Goal: Complete application form: Complete application form

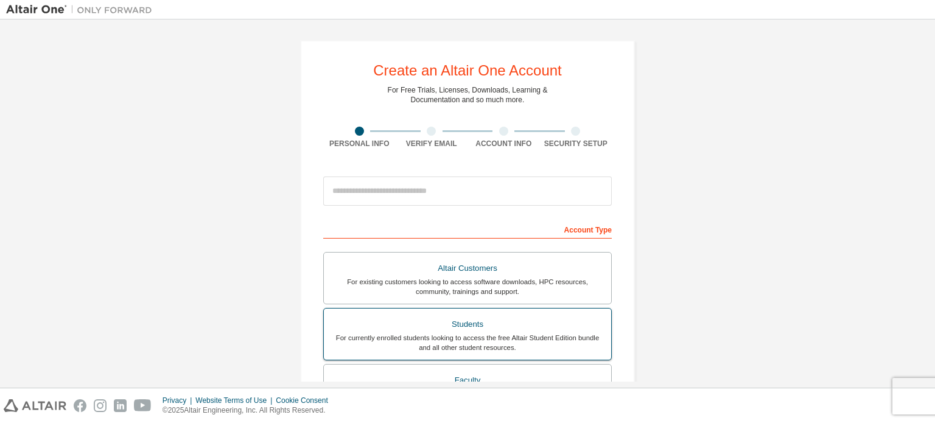
click at [506, 327] on div "Students" at bounding box center [467, 324] width 273 height 17
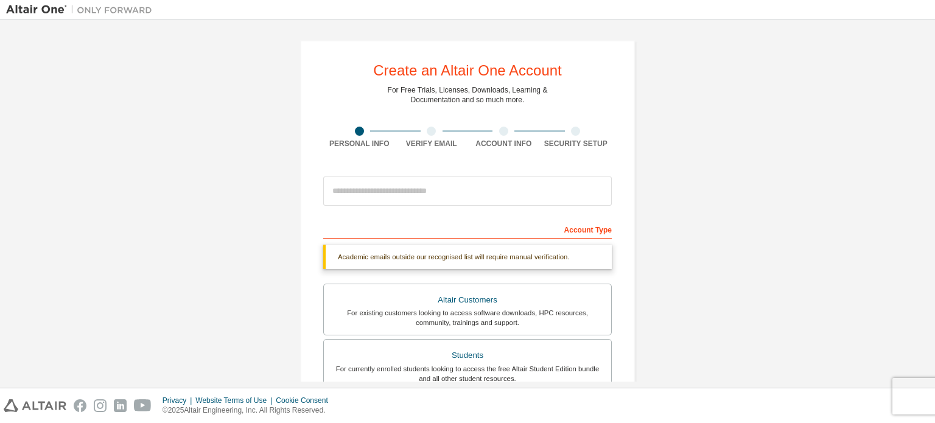
drag, startPoint x: 931, startPoint y: 105, endPoint x: 930, endPoint y: 127, distance: 22.5
click at [930, 127] on div "Create an Altair One Account For Free Trials, Licenses, Downloads, Learning & D…" at bounding box center [467, 203] width 935 height 368
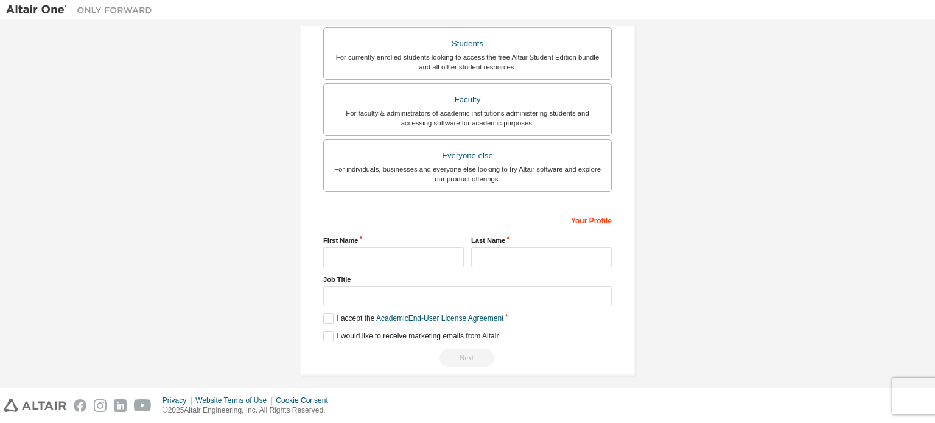
scroll to position [317, 0]
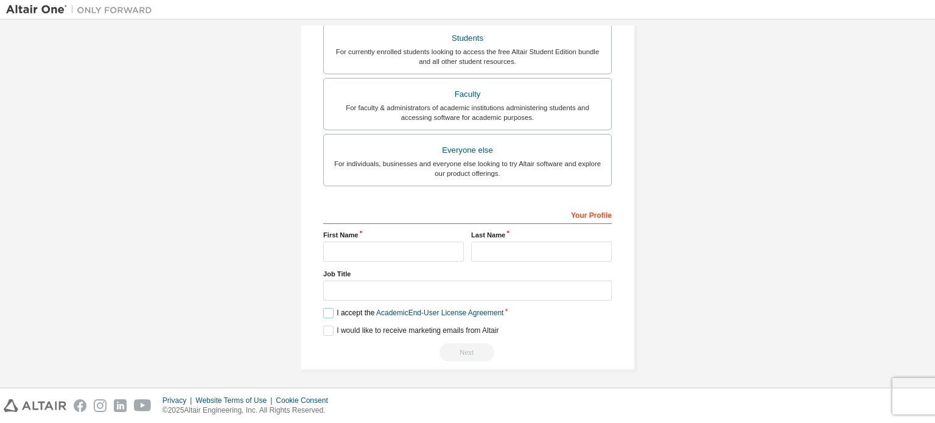
click at [327, 312] on label "I accept the Academic End-User License Agreement" at bounding box center [413, 313] width 180 height 10
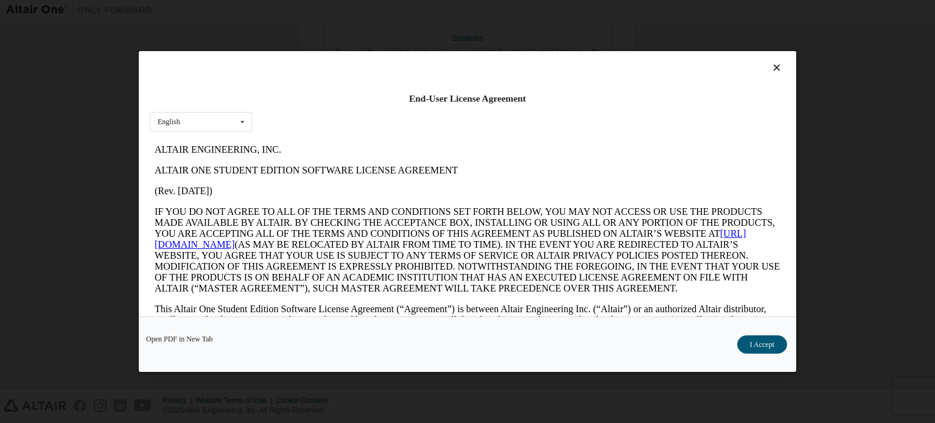
scroll to position [0, 0]
click at [763, 343] on button "I Accept" at bounding box center [762, 344] width 50 height 18
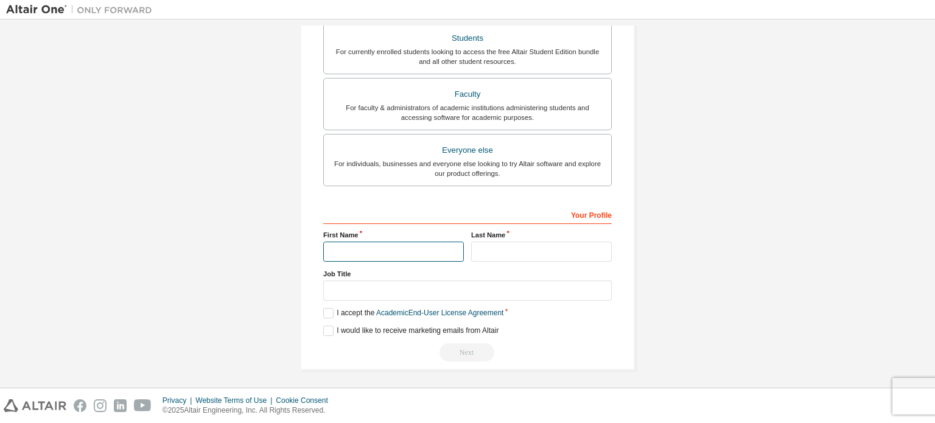
click at [399, 251] on input "text" at bounding box center [393, 252] width 141 height 20
type input "*****"
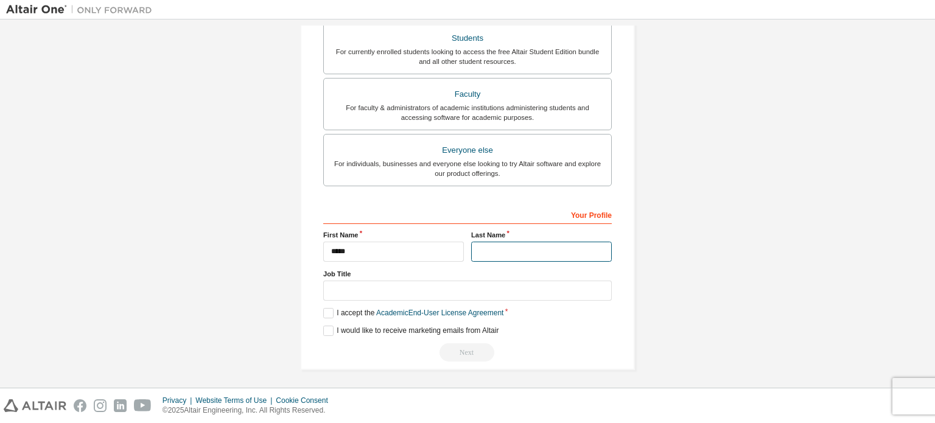
click at [484, 242] on input "text" at bounding box center [541, 252] width 141 height 20
type input "******"
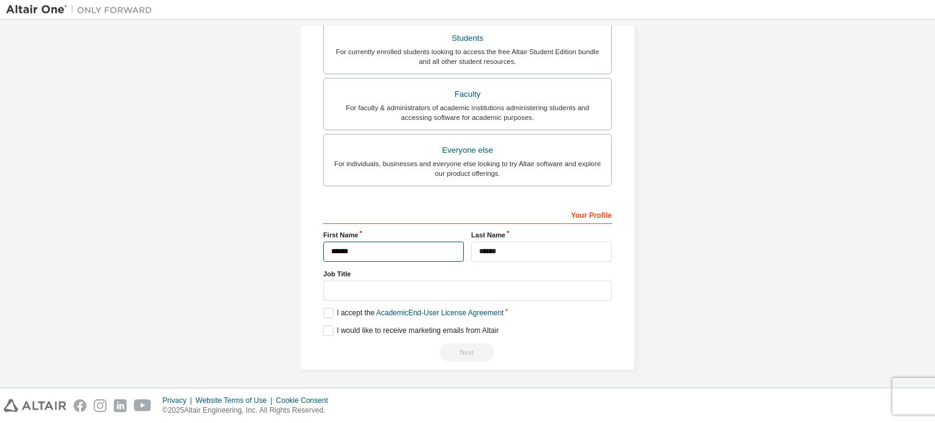
click at [355, 248] on input "*****" at bounding box center [393, 252] width 141 height 20
type input "**********"
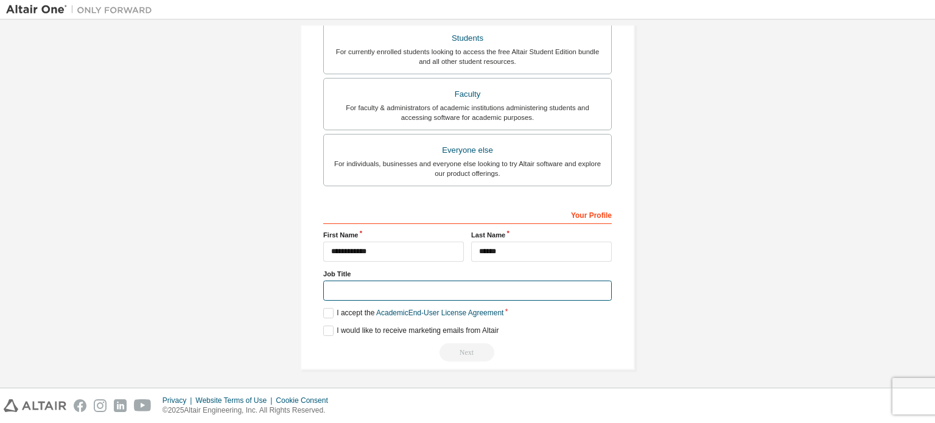
click at [352, 291] on input "text" at bounding box center [467, 290] width 288 height 20
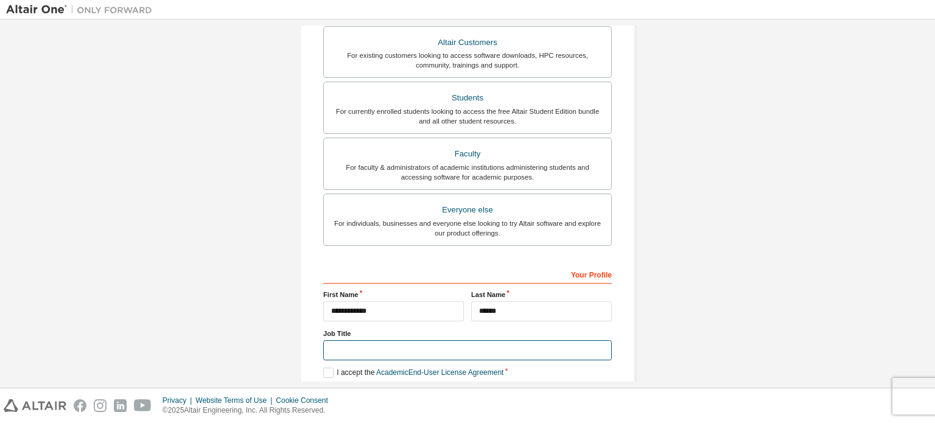
scroll to position [317, 0]
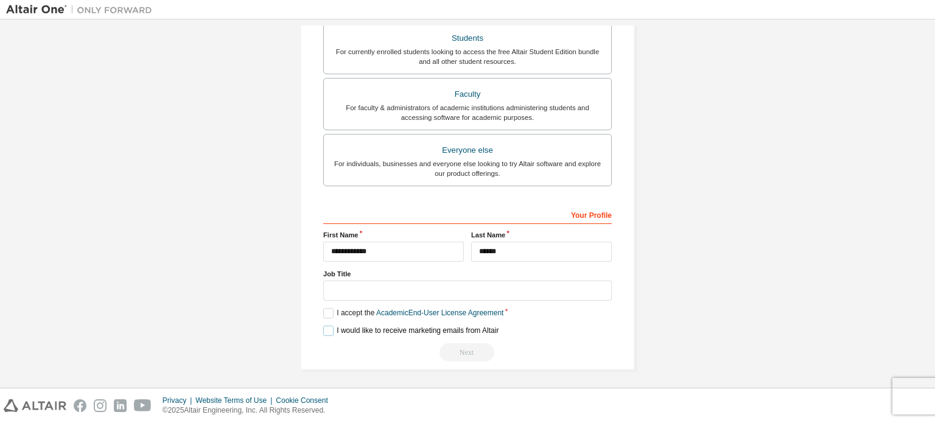
click at [326, 327] on label "I would like to receive marketing emails from Altair" at bounding box center [410, 331] width 175 height 10
click at [323, 308] on label "I accept the Academic End-User License Agreement" at bounding box center [413, 313] width 180 height 10
click at [325, 326] on label "I would like to receive marketing emails from Altair" at bounding box center [410, 331] width 175 height 10
click at [323, 301] on div "**********" at bounding box center [467, 283] width 288 height 158
click at [326, 308] on label "I accept the Academic End-User License Agreement" at bounding box center [413, 313] width 180 height 10
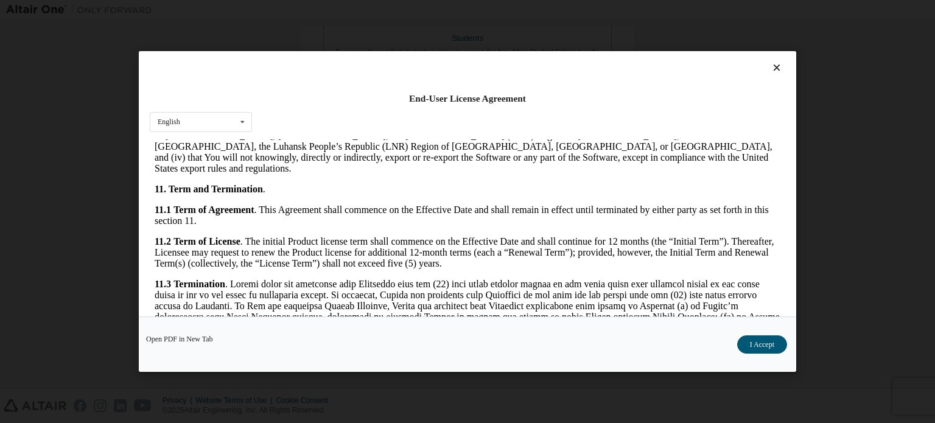
scroll to position [2042, 0]
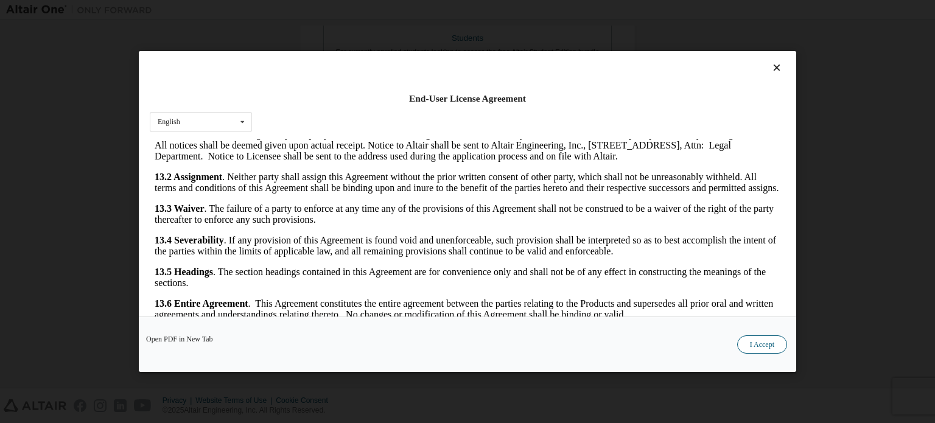
click at [762, 340] on button "I Accept" at bounding box center [762, 344] width 50 height 18
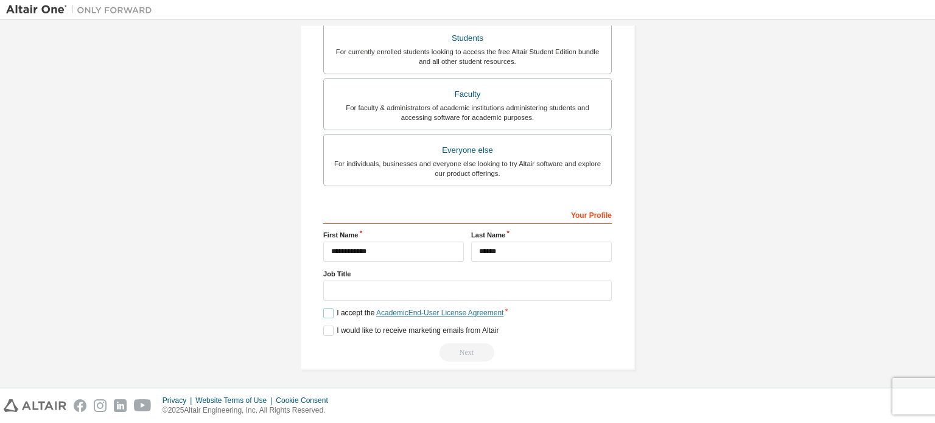
click at [448, 308] on link "Academic End-User License Agreement" at bounding box center [439, 312] width 127 height 9
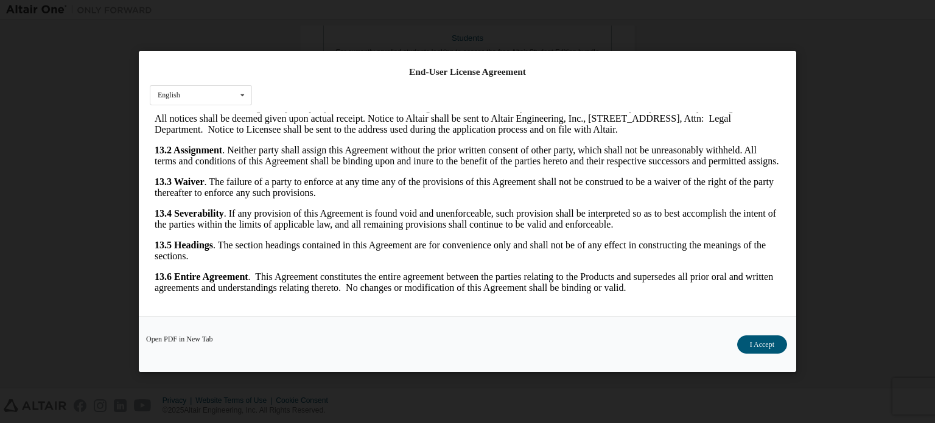
drag, startPoint x: 772, startPoint y: 128, endPoint x: 890, endPoint y: 515, distance: 404.8
click at [770, 343] on button "I Accept" at bounding box center [762, 344] width 50 height 18
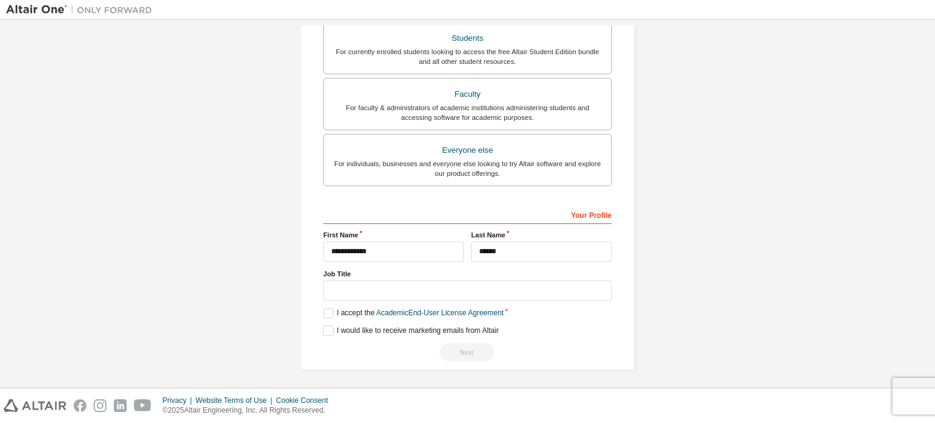
click at [459, 345] on div "Next" at bounding box center [467, 352] width 288 height 18
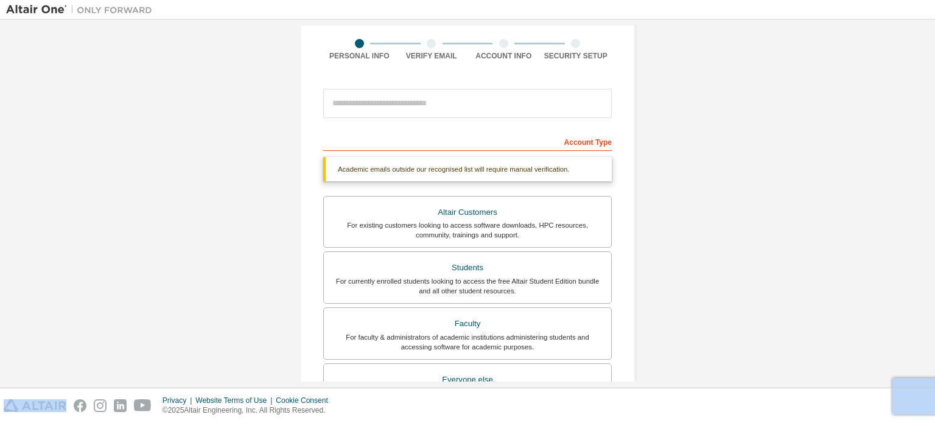
scroll to position [82, 0]
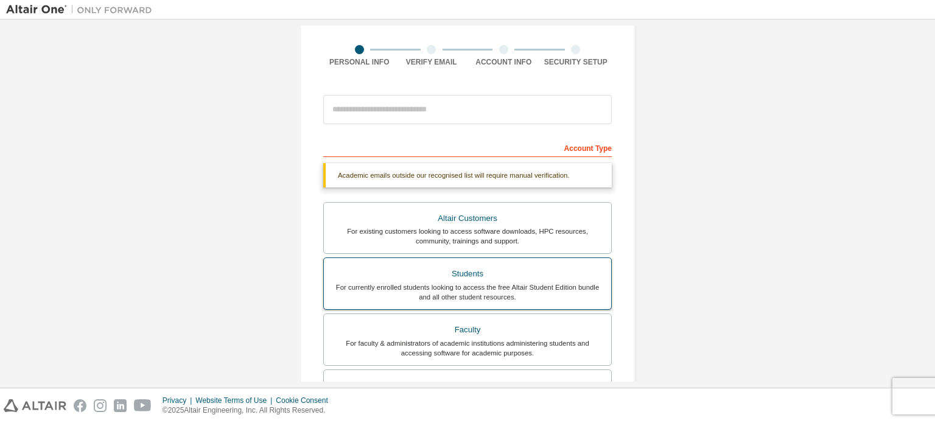
click at [459, 285] on div "For currently enrolled students looking to access the free Altair Student Editi…" at bounding box center [467, 291] width 273 height 19
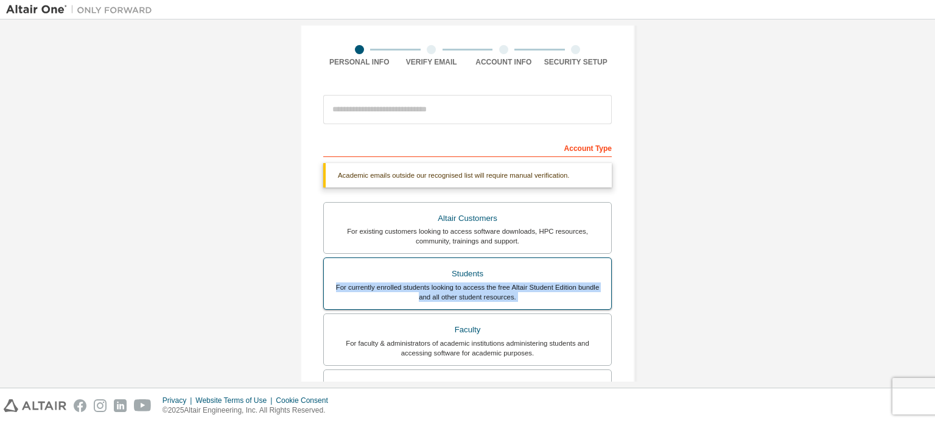
click at [459, 285] on div "For currently enrolled students looking to access the free Altair Student Editi…" at bounding box center [467, 291] width 273 height 19
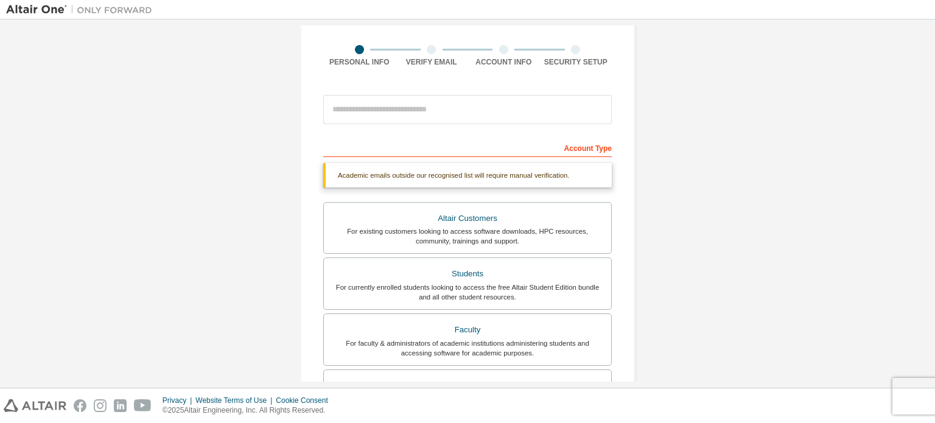
click at [584, 143] on div "Account Type" at bounding box center [467, 147] width 288 height 19
click at [489, 140] on div "Account Type" at bounding box center [467, 147] width 288 height 19
drag, startPoint x: 489, startPoint y: 140, endPoint x: 466, endPoint y: 134, distance: 23.3
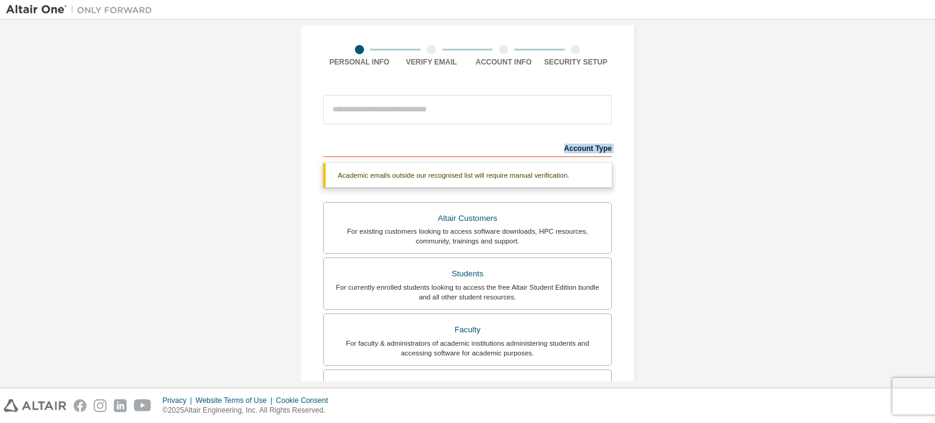
click at [466, 134] on form "**********" at bounding box center [467, 343] width 288 height 508
click at [465, 136] on form "**********" at bounding box center [467, 343] width 288 height 508
click at [405, 176] on div "Academic emails outside our recognised list will require manual verification." at bounding box center [467, 175] width 288 height 24
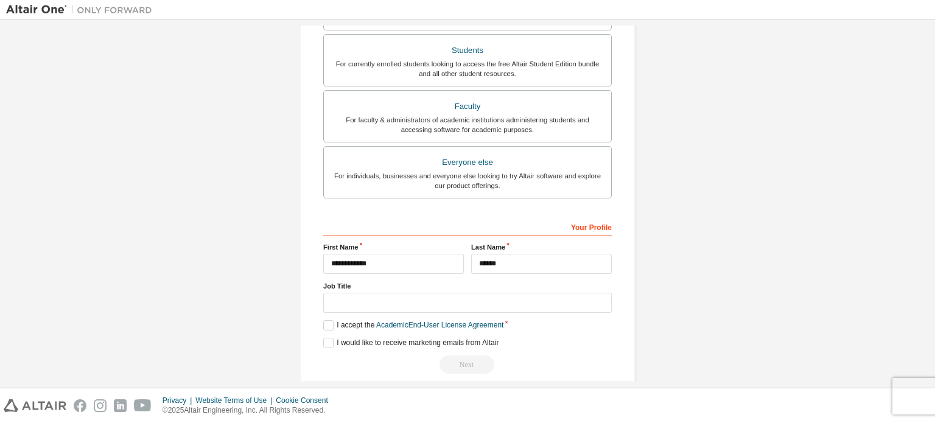
scroll to position [317, 0]
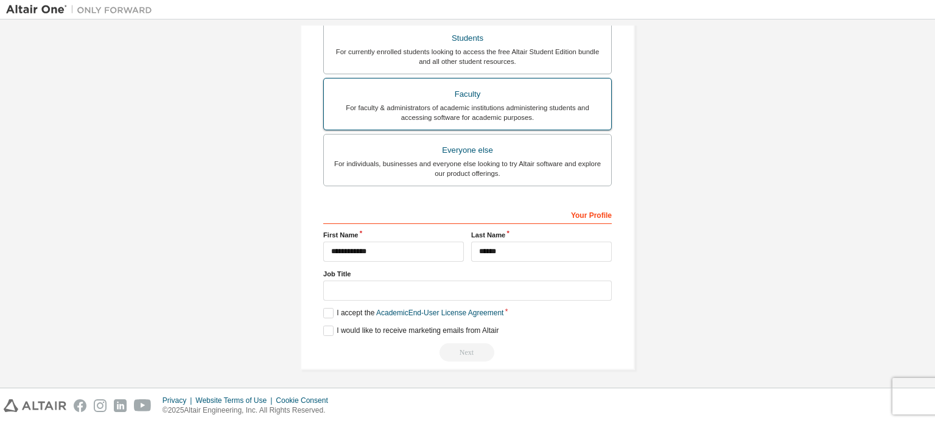
click at [552, 92] on div "Faculty" at bounding box center [467, 94] width 273 height 17
click at [542, 104] on div "For faculty & administrators of academic institutions administering students an…" at bounding box center [467, 112] width 273 height 19
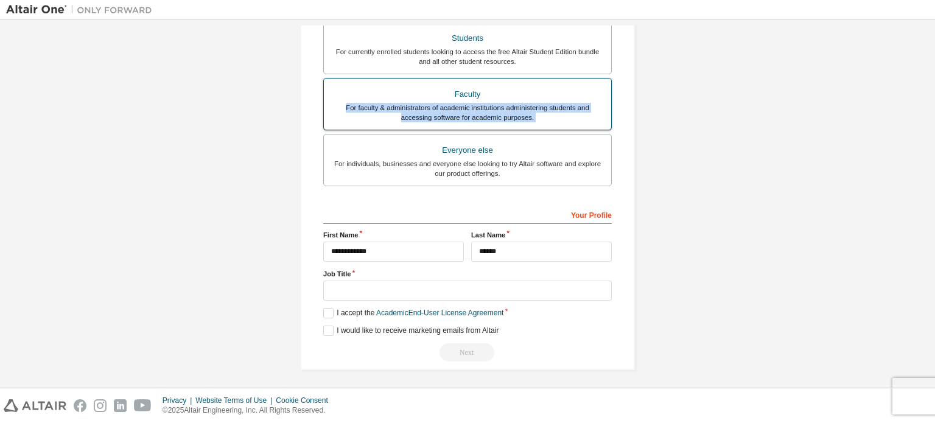
click at [542, 104] on div "For faculty & administrators of academic institutions administering students an…" at bounding box center [467, 112] width 273 height 19
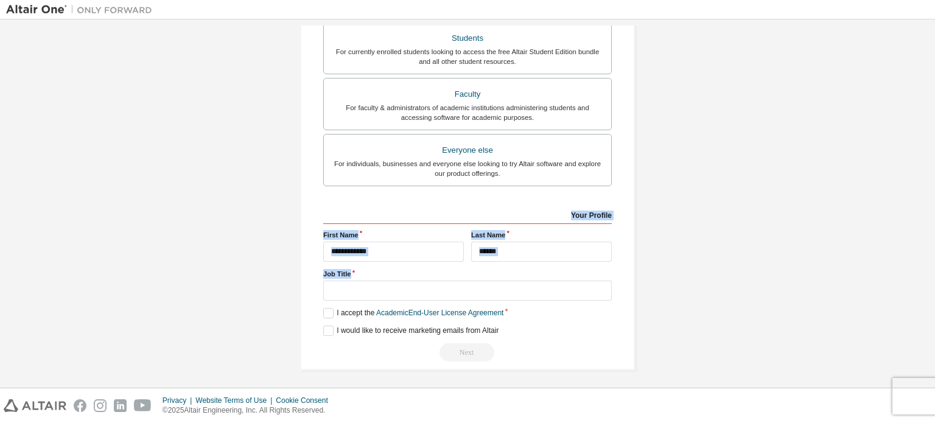
drag, startPoint x: 928, startPoint y: 265, endPoint x: 926, endPoint y: 173, distance: 91.3
click at [926, 173] on div "**********" at bounding box center [467, 204] width 922 height 356
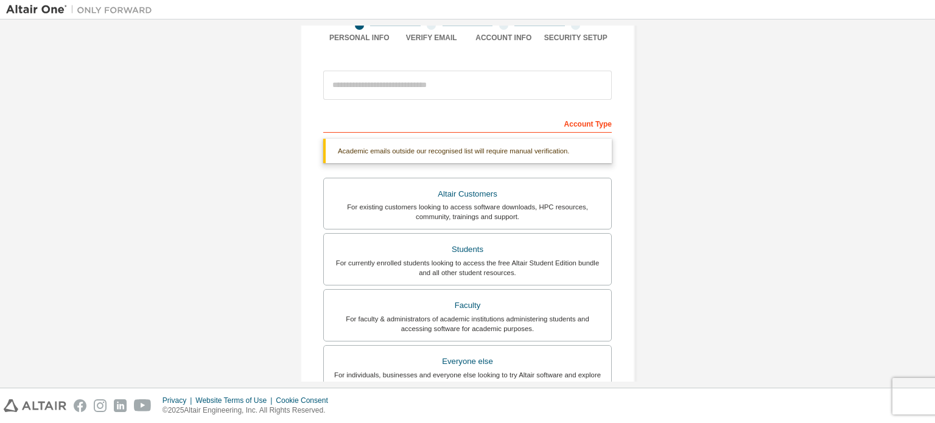
scroll to position [105, 0]
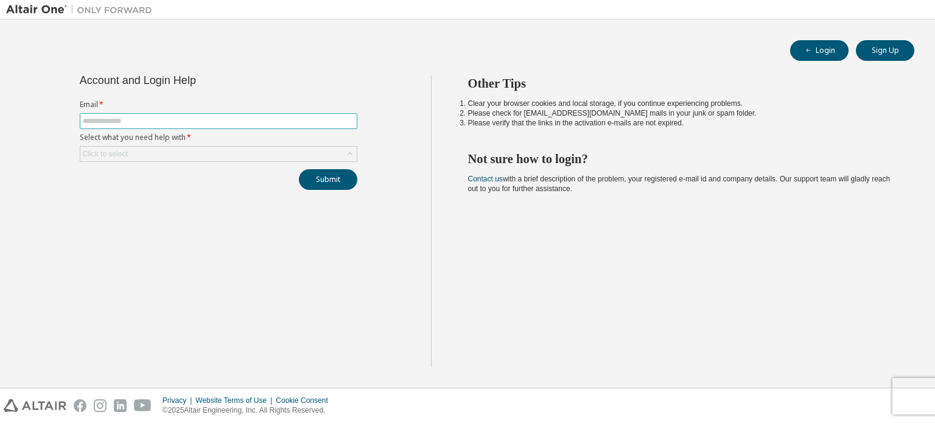
click at [234, 114] on span at bounding box center [218, 121] width 277 height 16
click at [234, 147] on div "Click to select" at bounding box center [218, 154] width 276 height 15
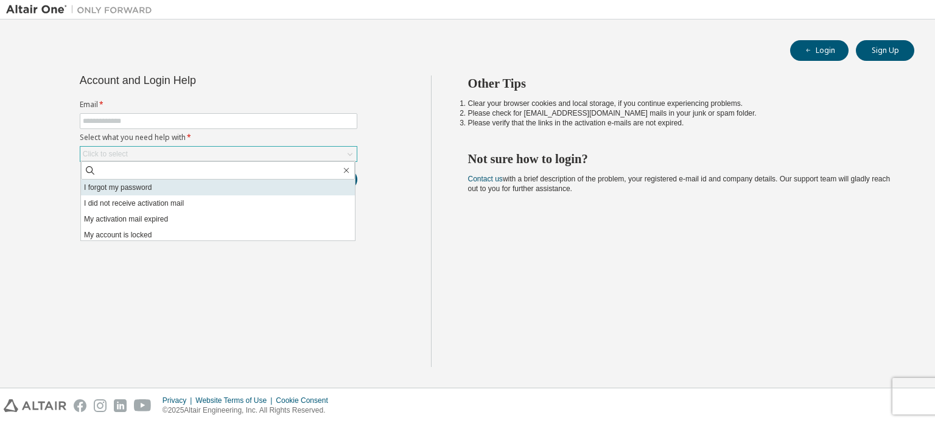
click at [195, 192] on li "I forgot my password" at bounding box center [218, 187] width 274 height 16
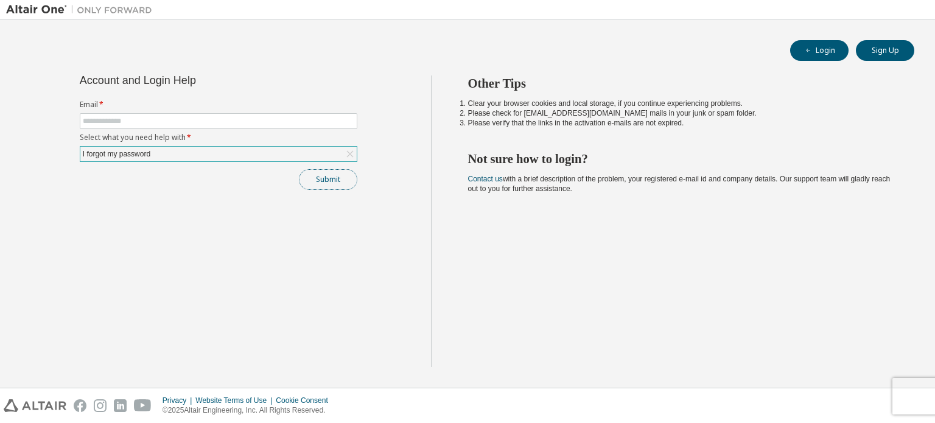
click at [316, 185] on button "Submit" at bounding box center [328, 179] width 58 height 21
click at [286, 122] on input "text" at bounding box center [218, 121] width 271 height 10
type input "**********"
click at [326, 175] on button "Submit" at bounding box center [328, 179] width 58 height 21
click at [352, 173] on button "Submit" at bounding box center [328, 179] width 58 height 21
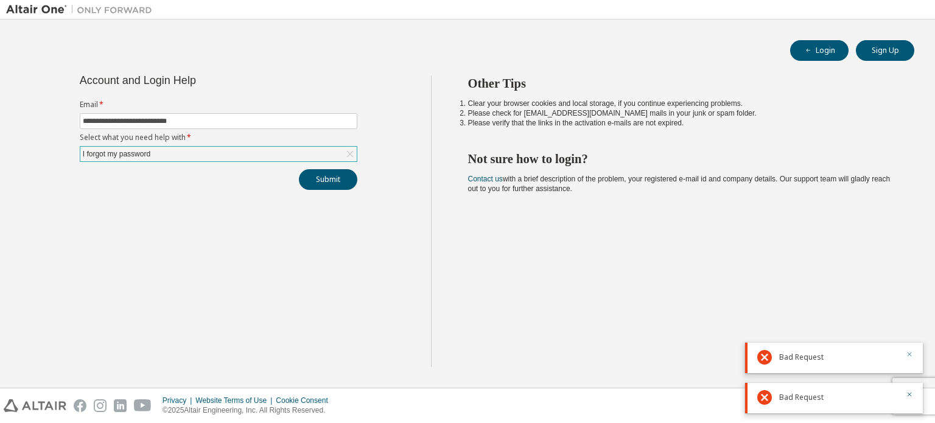
click at [907, 354] on icon "button" at bounding box center [908, 353] width 7 height 7
click at [907, 391] on icon "button" at bounding box center [908, 394] width 7 height 7
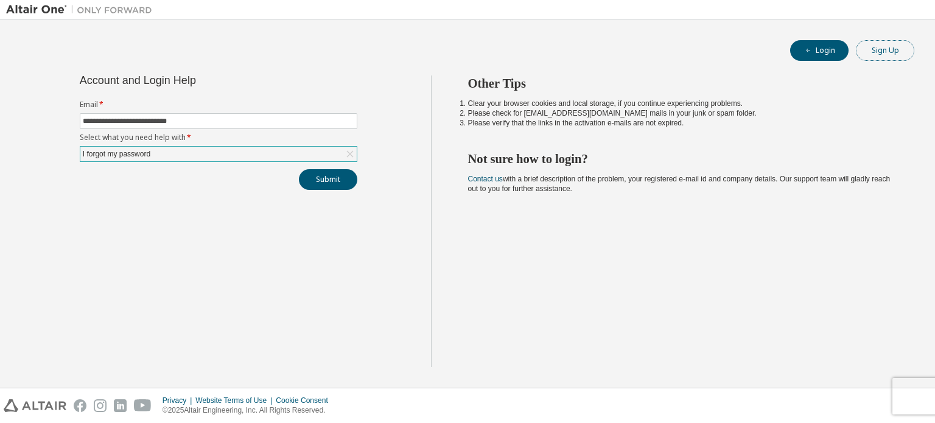
click at [886, 49] on button "Sign Up" at bounding box center [884, 50] width 58 height 21
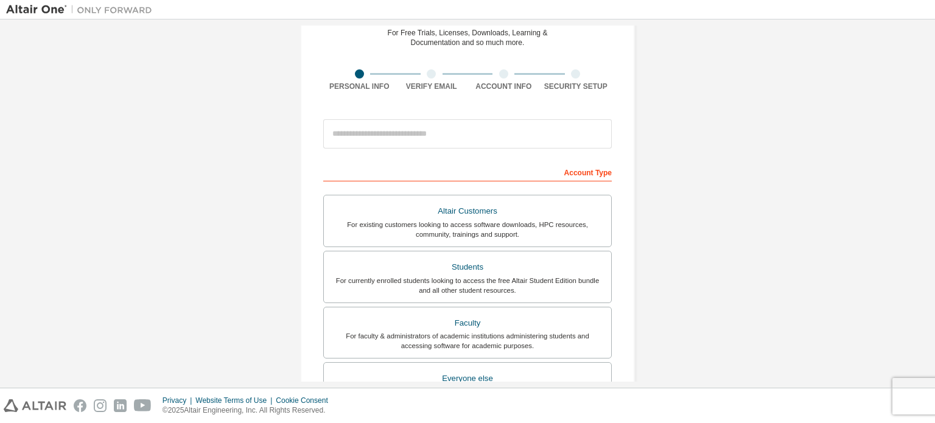
scroll to position [81, 0]
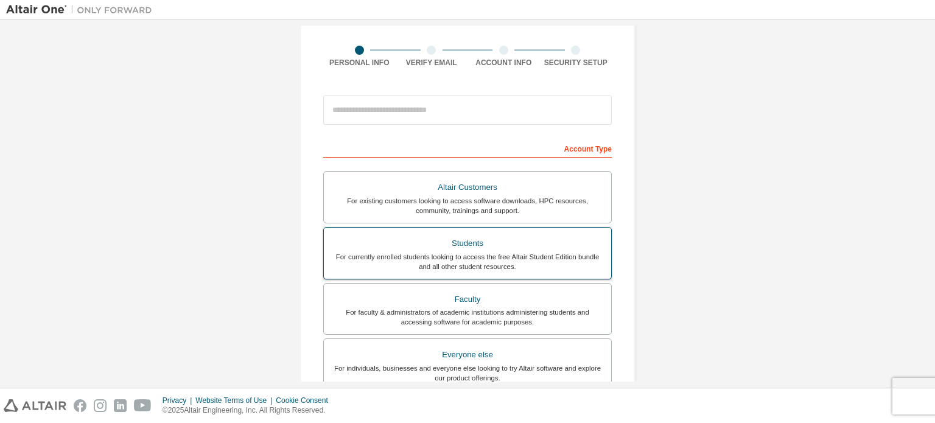
click at [512, 252] on div "For currently enrolled students looking to access the free Altair Student Editi…" at bounding box center [467, 261] width 273 height 19
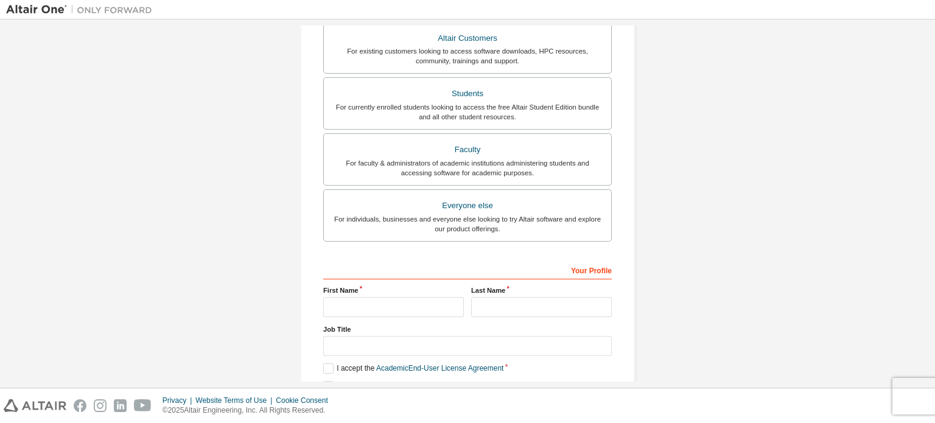
scroll to position [317, 0]
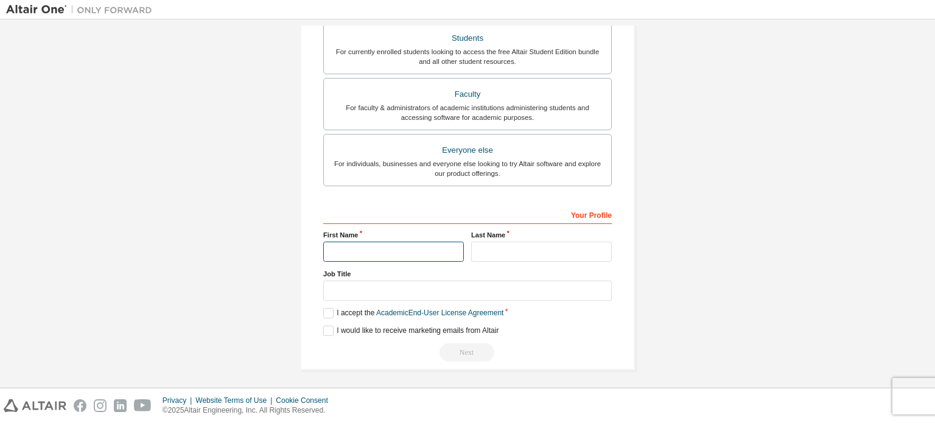
click at [392, 245] on input "text" at bounding box center [393, 252] width 141 height 20
type input "*"
type input "**********"
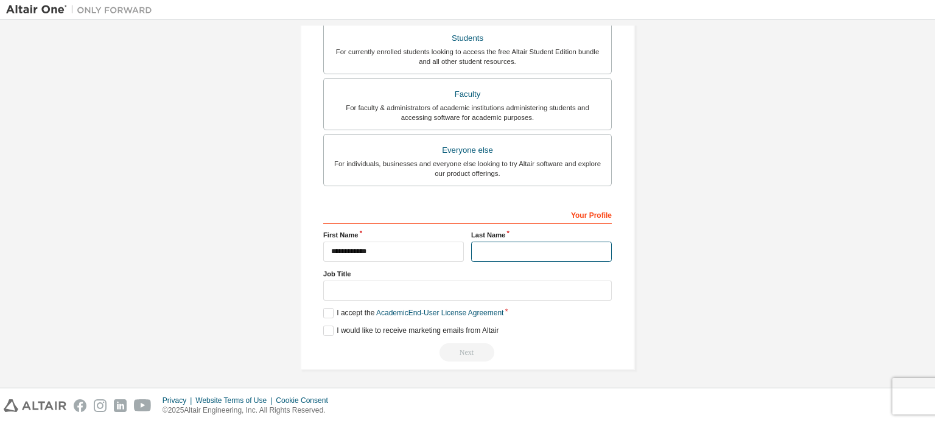
click at [486, 248] on input "text" at bounding box center [541, 252] width 141 height 20
type input "******"
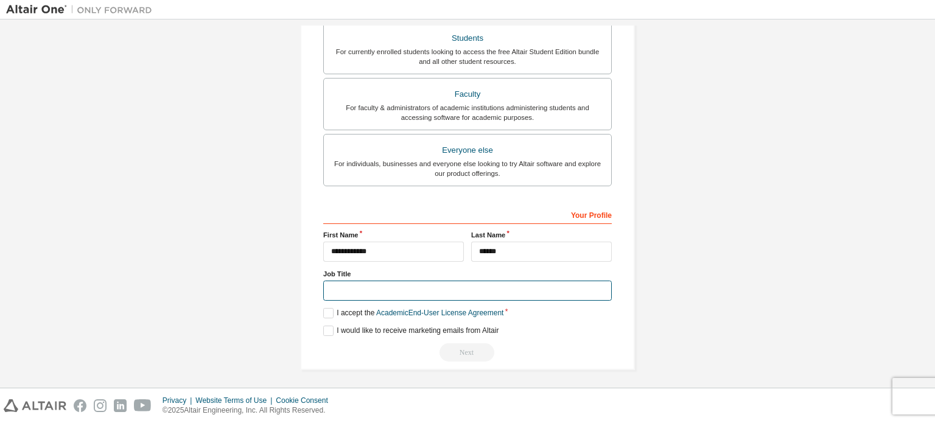
click at [432, 287] on input "text" at bounding box center [467, 290] width 288 height 20
type input "*"
type input "*******"
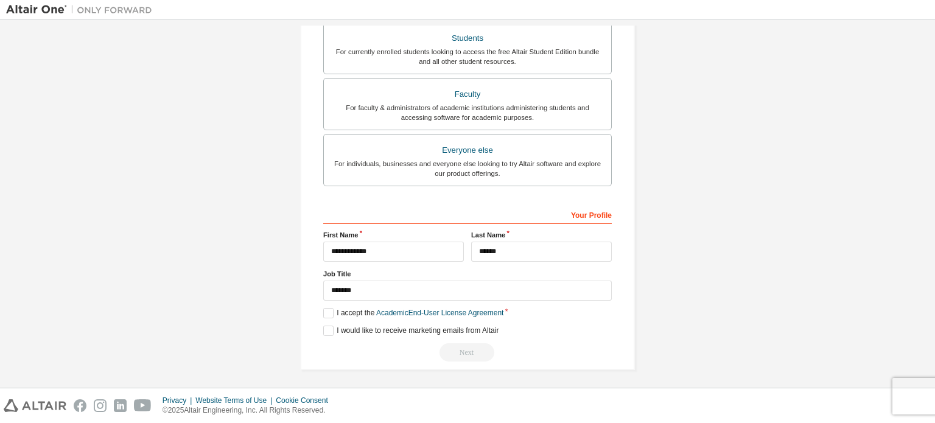
click at [324, 301] on div "**********" at bounding box center [467, 283] width 288 height 158
click at [326, 311] on label "I accept the Academic End-User License Agreement" at bounding box center [413, 313] width 180 height 10
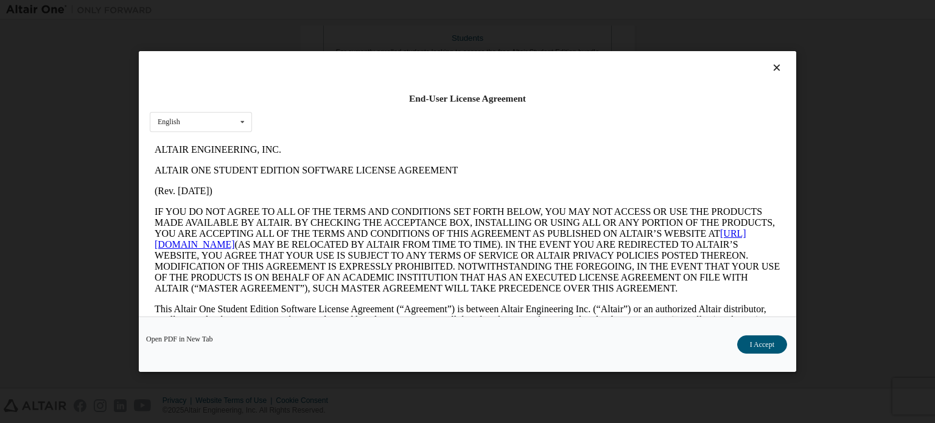
scroll to position [0, 0]
click at [243, 114] on icon at bounding box center [242, 122] width 15 height 19
click at [372, 116] on div "End-User License Agreement English English" at bounding box center [467, 183] width 657 height 265
click at [229, 242] on link "[URL][DOMAIN_NAME]" at bounding box center [450, 238] width 591 height 21
click at [771, 65] on icon at bounding box center [776, 67] width 13 height 11
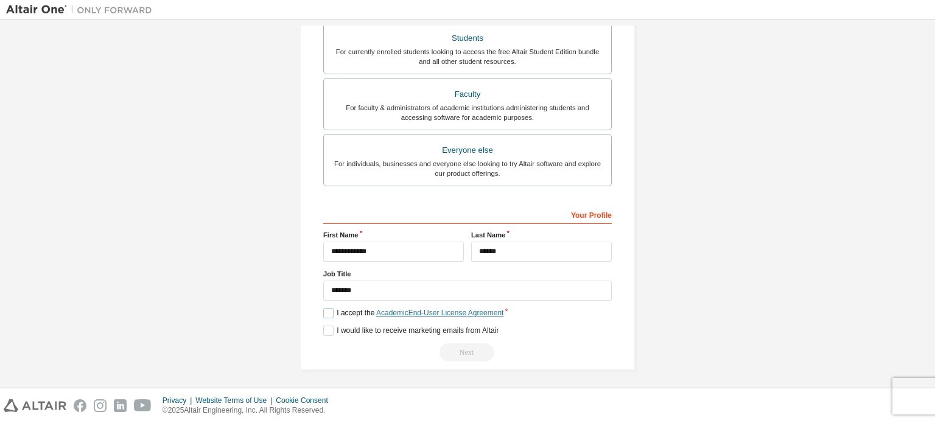
click at [433, 308] on link "Academic End-User License Agreement" at bounding box center [439, 312] width 127 height 9
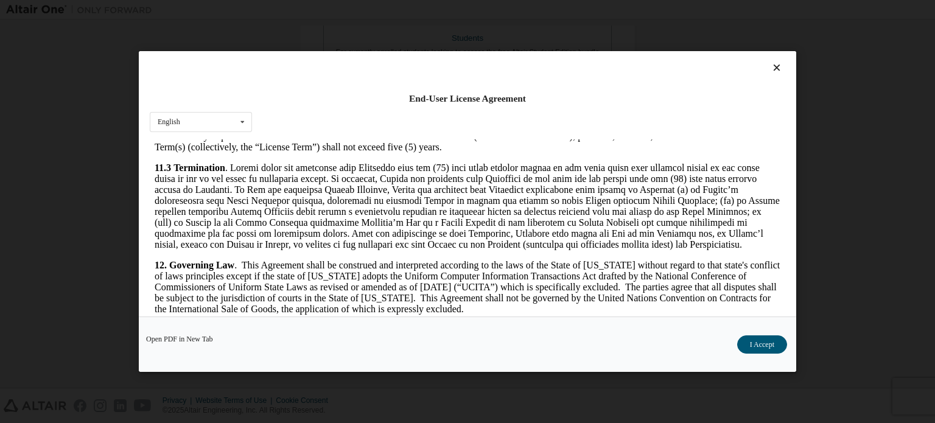
scroll to position [2042, 0]
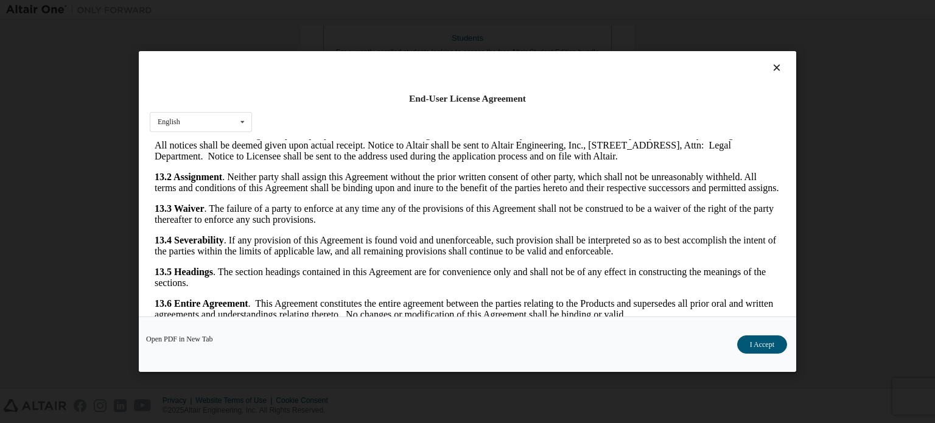
drag, startPoint x: 928, startPoint y: 294, endPoint x: 929, endPoint y: 473, distance: 179.5
click at [773, 352] on button "I Accept" at bounding box center [762, 344] width 50 height 18
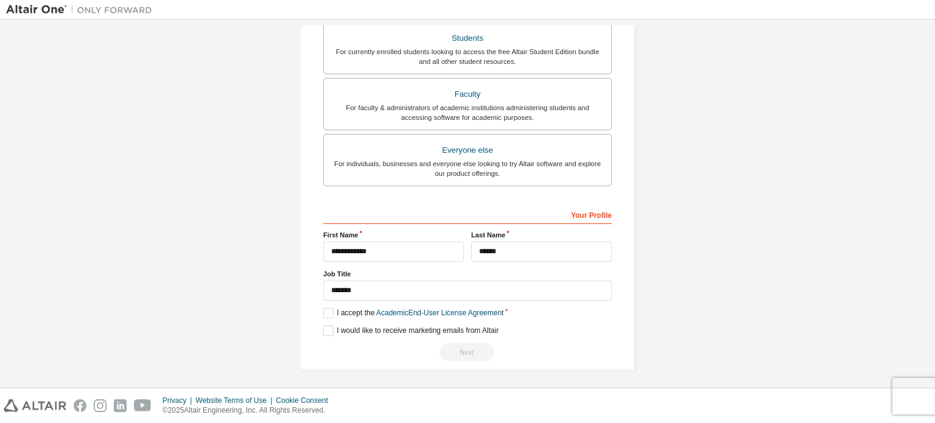
click at [773, 352] on div "**********" at bounding box center [467, 47] width 922 height 676
click at [482, 312] on link "Academic End-User License Agreement" at bounding box center [439, 312] width 127 height 9
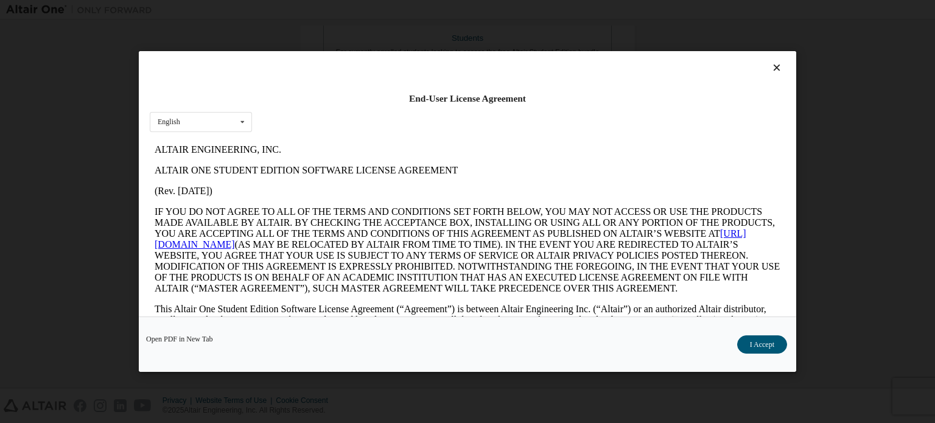
scroll to position [0, 0]
click at [744, 341] on button "I Accept" at bounding box center [762, 344] width 50 height 18
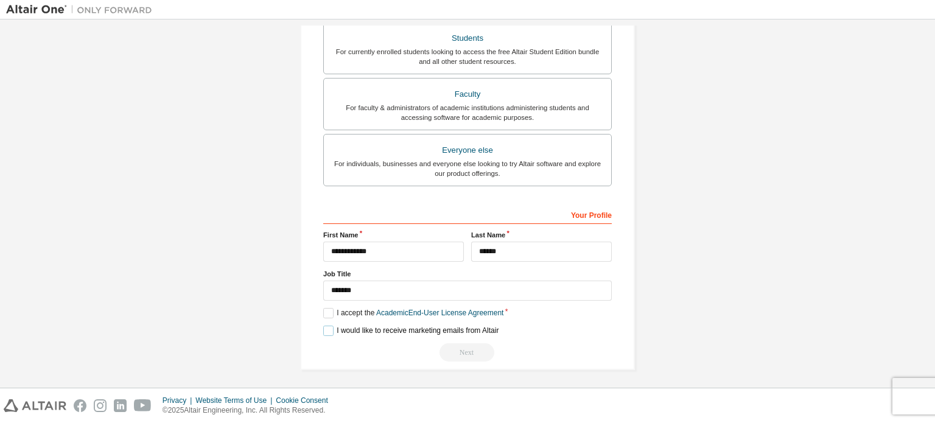
click at [330, 330] on label "I would like to receive marketing emails from Altair" at bounding box center [410, 331] width 175 height 10
click at [463, 348] on div "Next" at bounding box center [467, 352] width 288 height 18
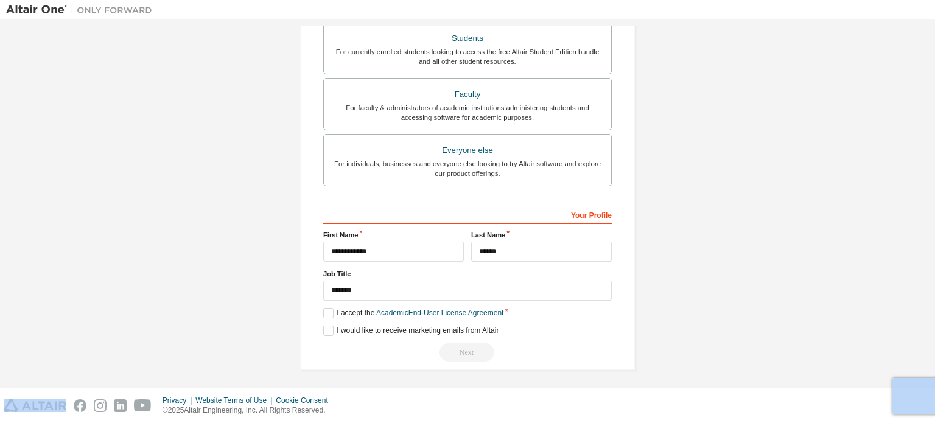
click at [463, 348] on div "Next" at bounding box center [467, 352] width 288 height 18
click at [323, 326] on label "I would like to receive marketing emails from Altair" at bounding box center [410, 331] width 175 height 10
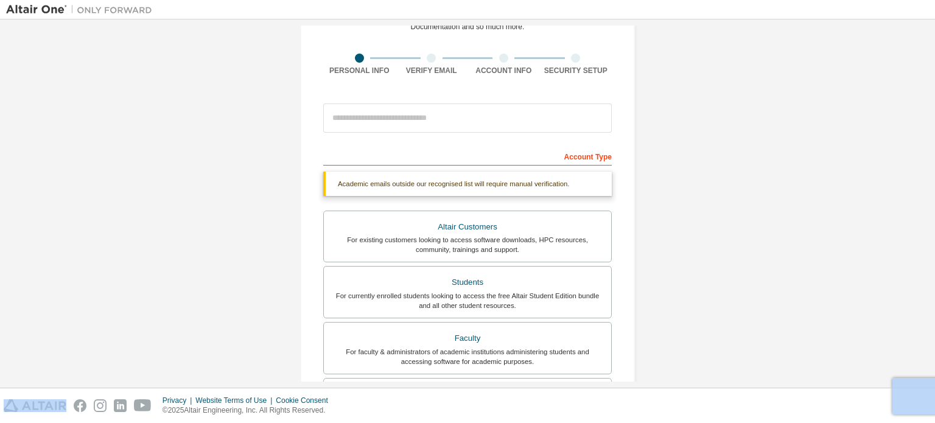
scroll to position [53, 0]
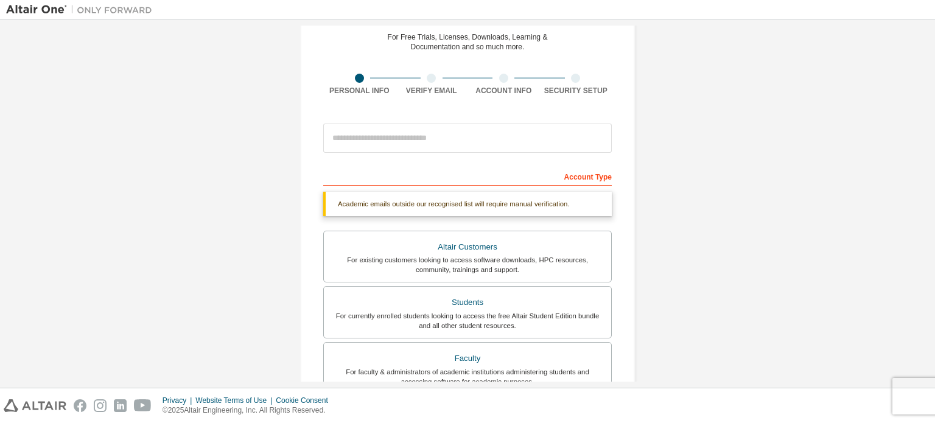
click at [574, 171] on div "Account Type" at bounding box center [467, 175] width 288 height 19
click at [487, 168] on div "Account Type" at bounding box center [467, 175] width 288 height 19
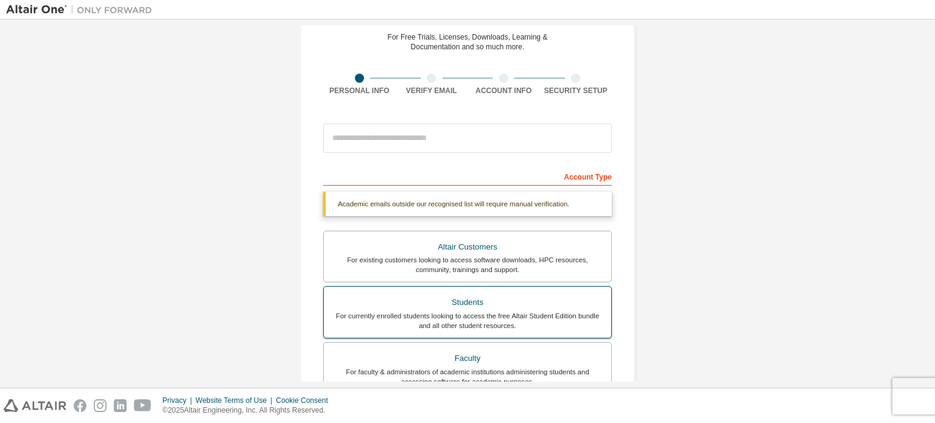
click at [460, 308] on div "Students" at bounding box center [467, 302] width 273 height 17
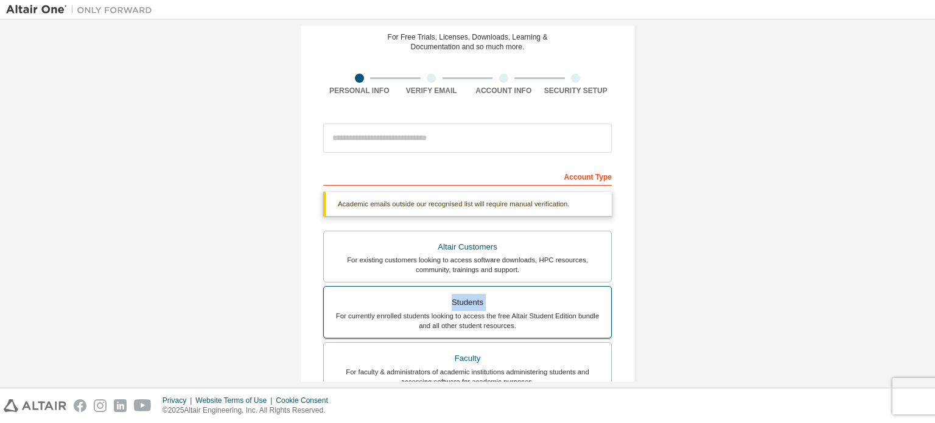
click at [460, 308] on div "Students" at bounding box center [467, 302] width 273 height 17
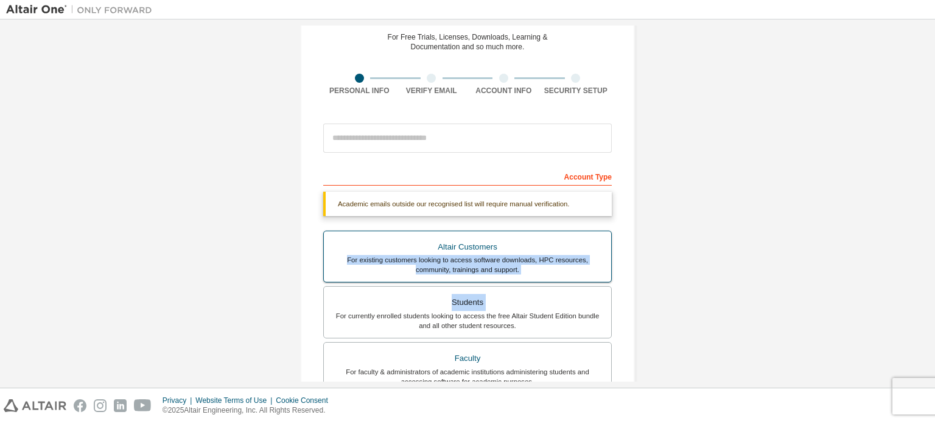
drag, startPoint x: 460, startPoint y: 308, endPoint x: 489, endPoint y: 256, distance: 59.9
click at [489, 256] on div "Altair Customers For existing customers looking to access software downloads, H…" at bounding box center [467, 342] width 288 height 223
click at [489, 256] on div "For existing customers looking to access software downloads, HPC resources, com…" at bounding box center [467, 264] width 273 height 19
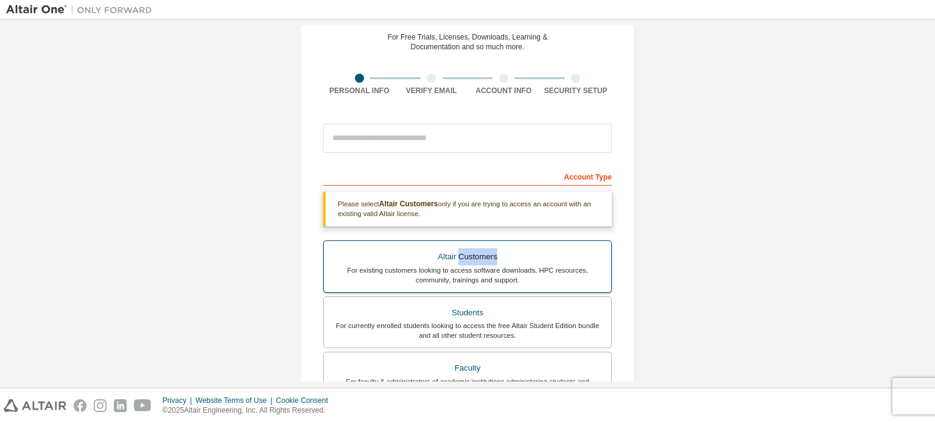
click at [489, 256] on div "Altair Customers" at bounding box center [467, 256] width 273 height 17
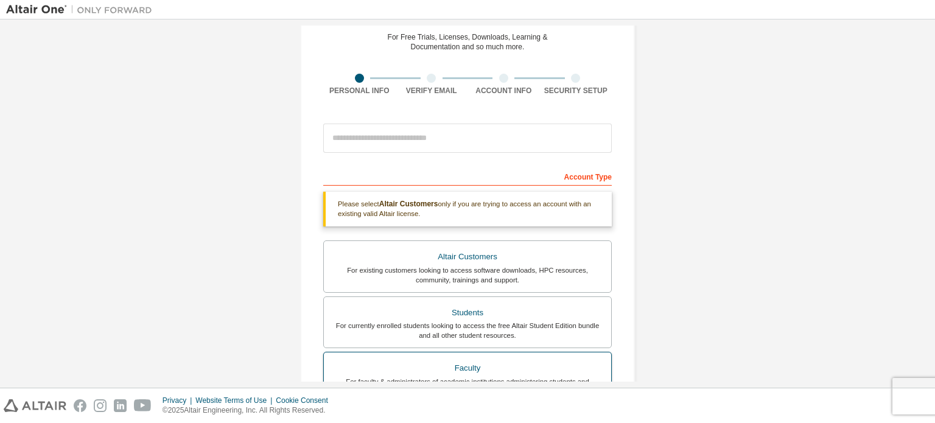
click at [481, 360] on div "Faculty" at bounding box center [467, 368] width 273 height 17
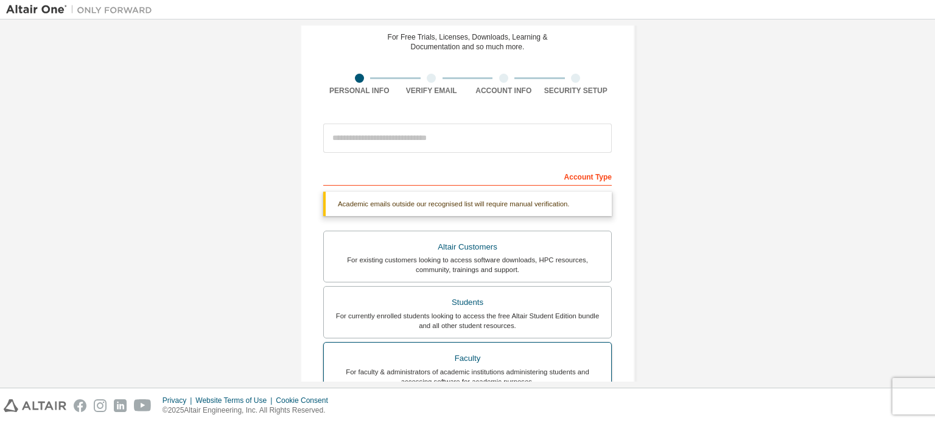
click at [481, 360] on div "Faculty" at bounding box center [467, 358] width 273 height 17
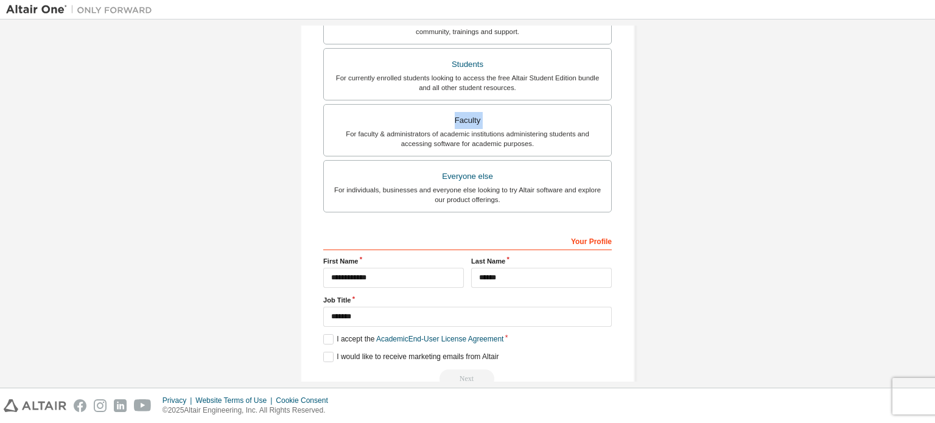
scroll to position [292, 0]
click at [584, 185] on div "For individuals, businesses and everyone else looking to try Altair software an…" at bounding box center [467, 193] width 273 height 19
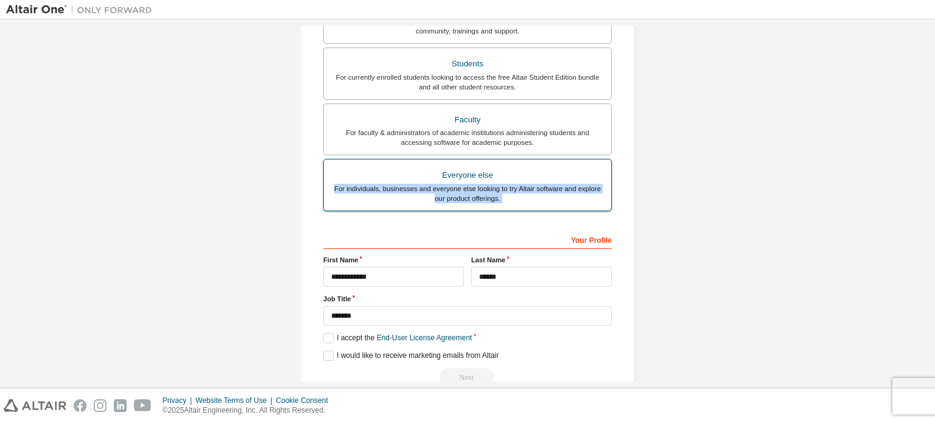
click at [584, 185] on div "For individuals, businesses and everyone else looking to try Altair software an…" at bounding box center [467, 193] width 273 height 19
click at [385, 333] on link "End-User License Agreement" at bounding box center [425, 337] width 96 height 9
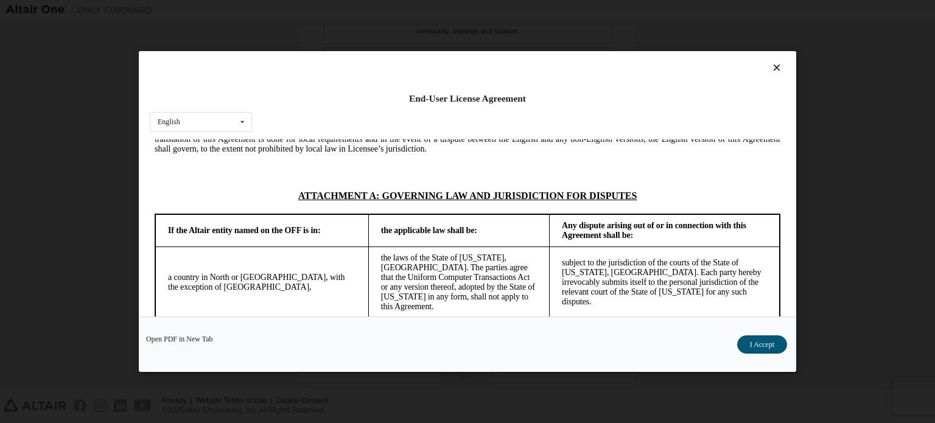
scroll to position [27, 0]
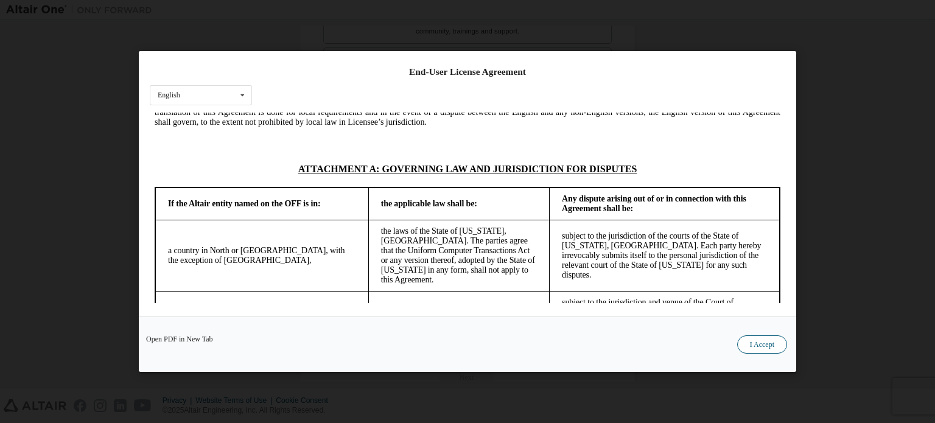
click at [757, 340] on button "I Accept" at bounding box center [762, 344] width 50 height 18
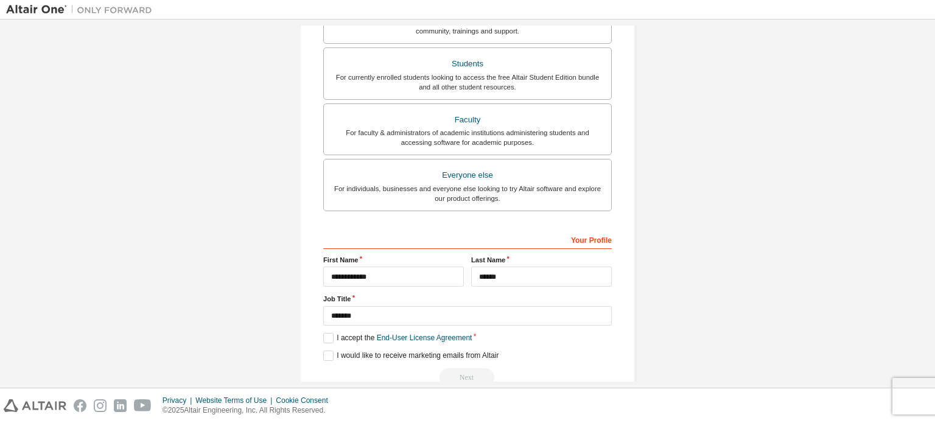
click at [458, 373] on div "Next" at bounding box center [467, 377] width 288 height 18
drag, startPoint x: 458, startPoint y: 373, endPoint x: 506, endPoint y: 343, distance: 56.0
click at [506, 343] on div "**********" at bounding box center [467, 308] width 288 height 158
